Goal: Task Accomplishment & Management: Use online tool/utility

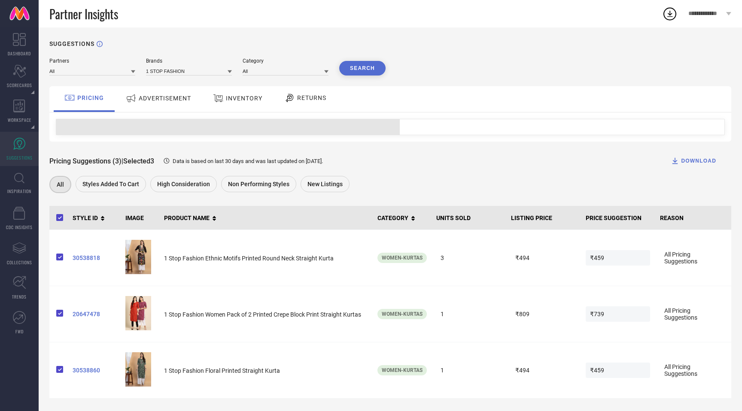
click at [170, 104] on div "ADVERTISEMENT" at bounding box center [159, 98] width 70 height 15
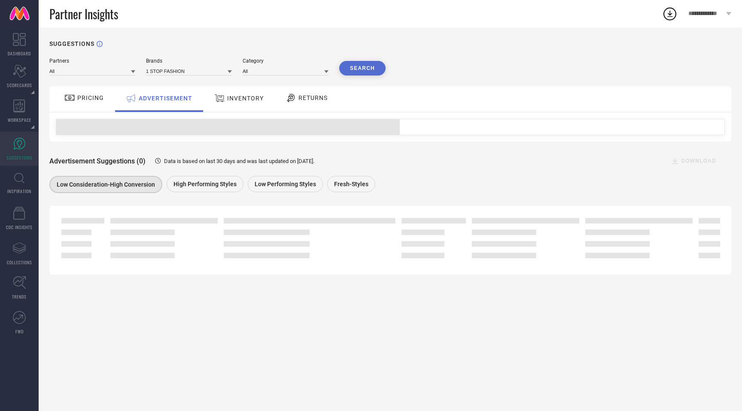
click at [242, 99] on span "INVENTORY" at bounding box center [245, 98] width 36 height 7
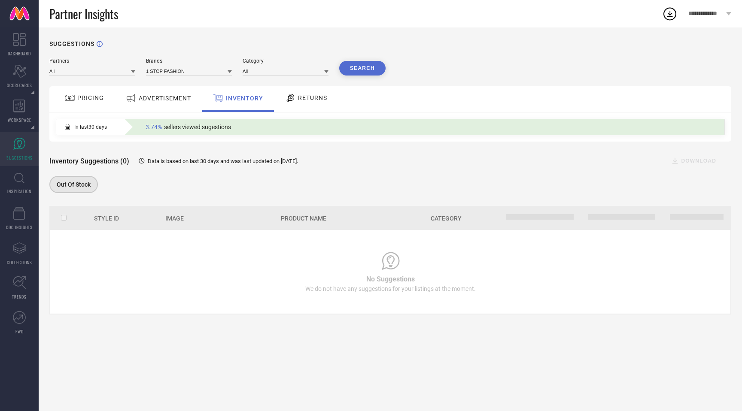
click at [97, 95] on span "PRICING" at bounding box center [90, 97] width 27 height 7
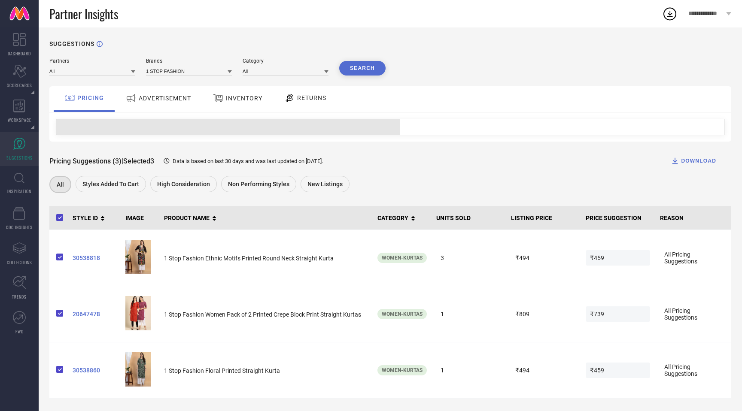
click at [157, 102] on span "ADVERTISEMENT" at bounding box center [165, 98] width 52 height 7
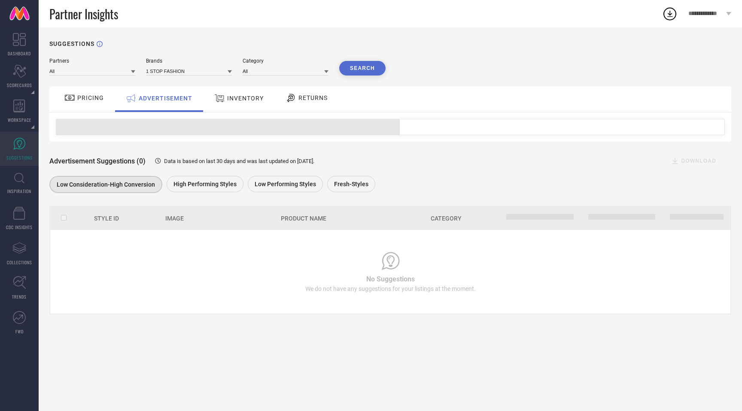
click at [227, 103] on div "INVENTORY" at bounding box center [239, 98] width 54 height 15
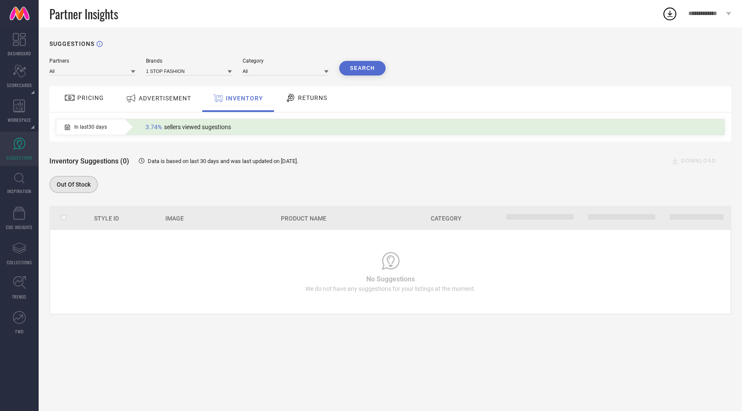
drag, startPoint x: 74, startPoint y: 206, endPoint x: 140, endPoint y: 324, distance: 134.7
click at [140, 324] on div "SUGGESTIONS Partners All Brands 1 STOP FASHION Category All Search PRICING ADVE…" at bounding box center [390, 219] width 703 height 384
click at [167, 101] on span "ADVERTISEMENT" at bounding box center [165, 98] width 52 height 7
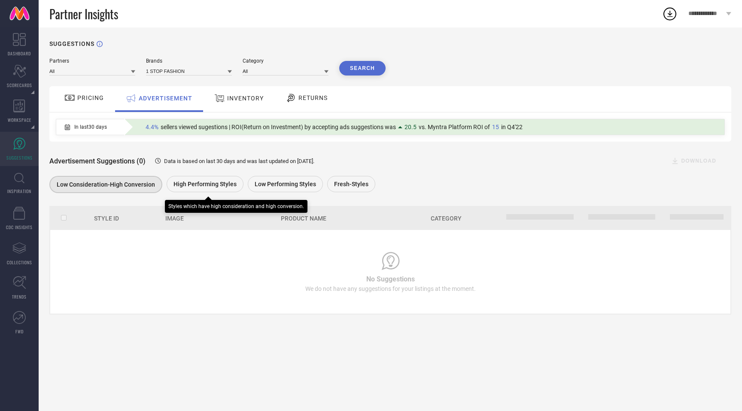
click at [201, 178] on div "High Performing Styles" at bounding box center [205, 184] width 77 height 16
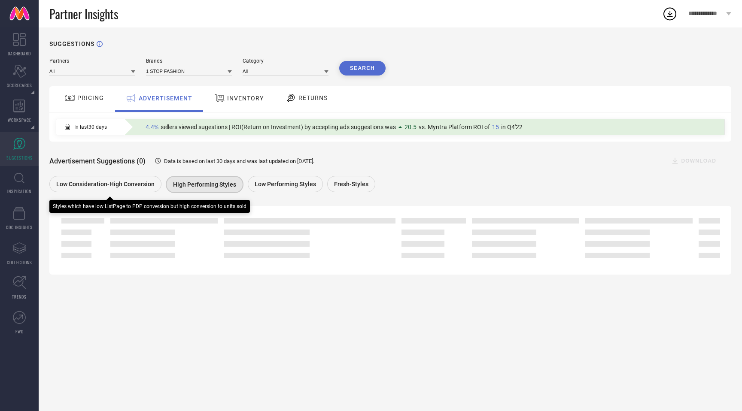
click at [152, 183] on span "Low Consideration-High Conversion" at bounding box center [105, 184] width 98 height 7
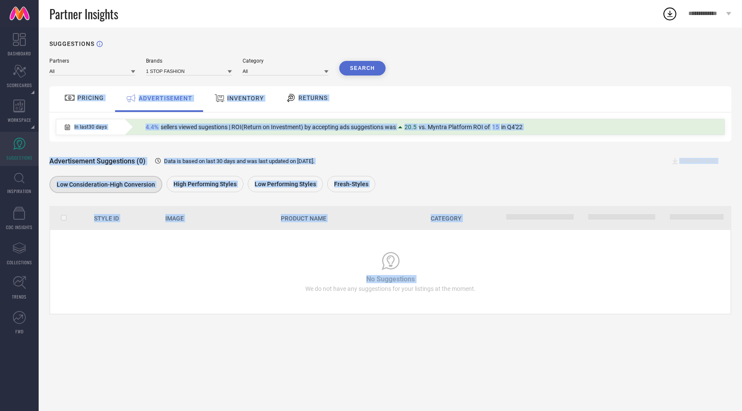
drag, startPoint x: 55, startPoint y: 82, endPoint x: 327, endPoint y: 264, distance: 327.7
click at [327, 264] on div "Partners All Brands 1 STOP FASHION Category All Search PRICING ADVERTISEMENT IN…" at bounding box center [390, 186] width 682 height 257
click at [230, 253] on div "No Suggestions We do not have any suggestions for your listings at the moment." at bounding box center [390, 272] width 637 height 41
